Goal: Find specific page/section: Find specific page/section

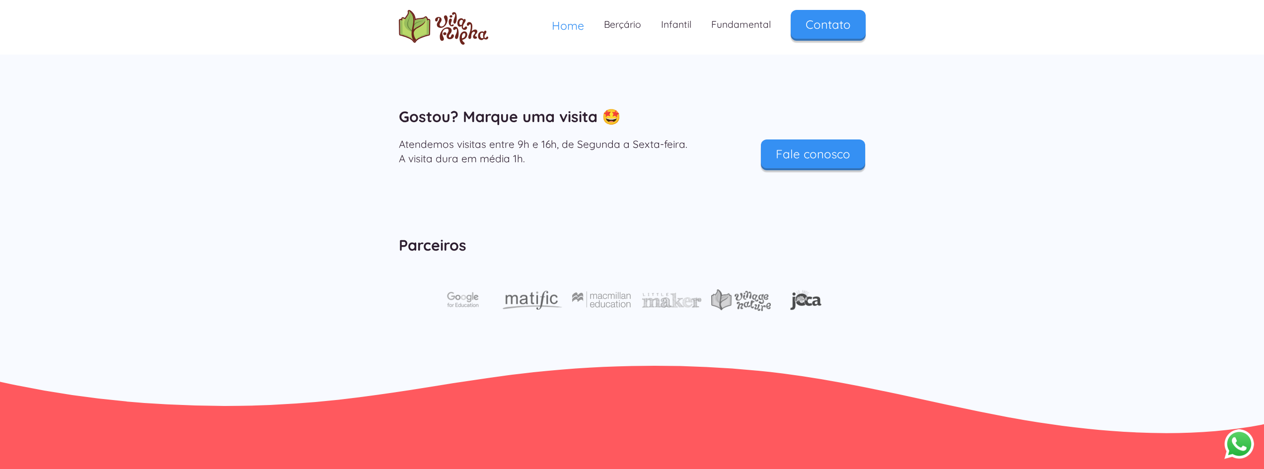
scroll to position [3278, 0]
